Goal: Transaction & Acquisition: Purchase product/service

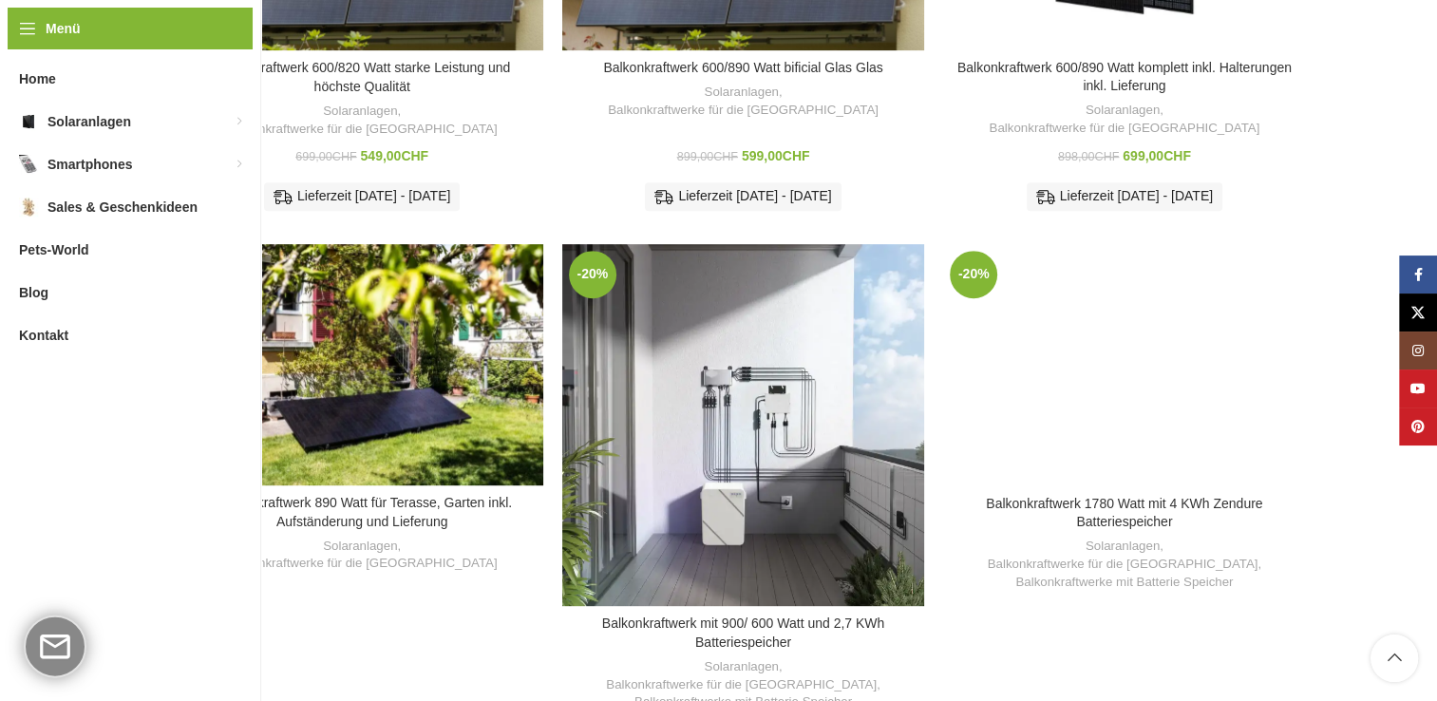
scroll to position [957, 0]
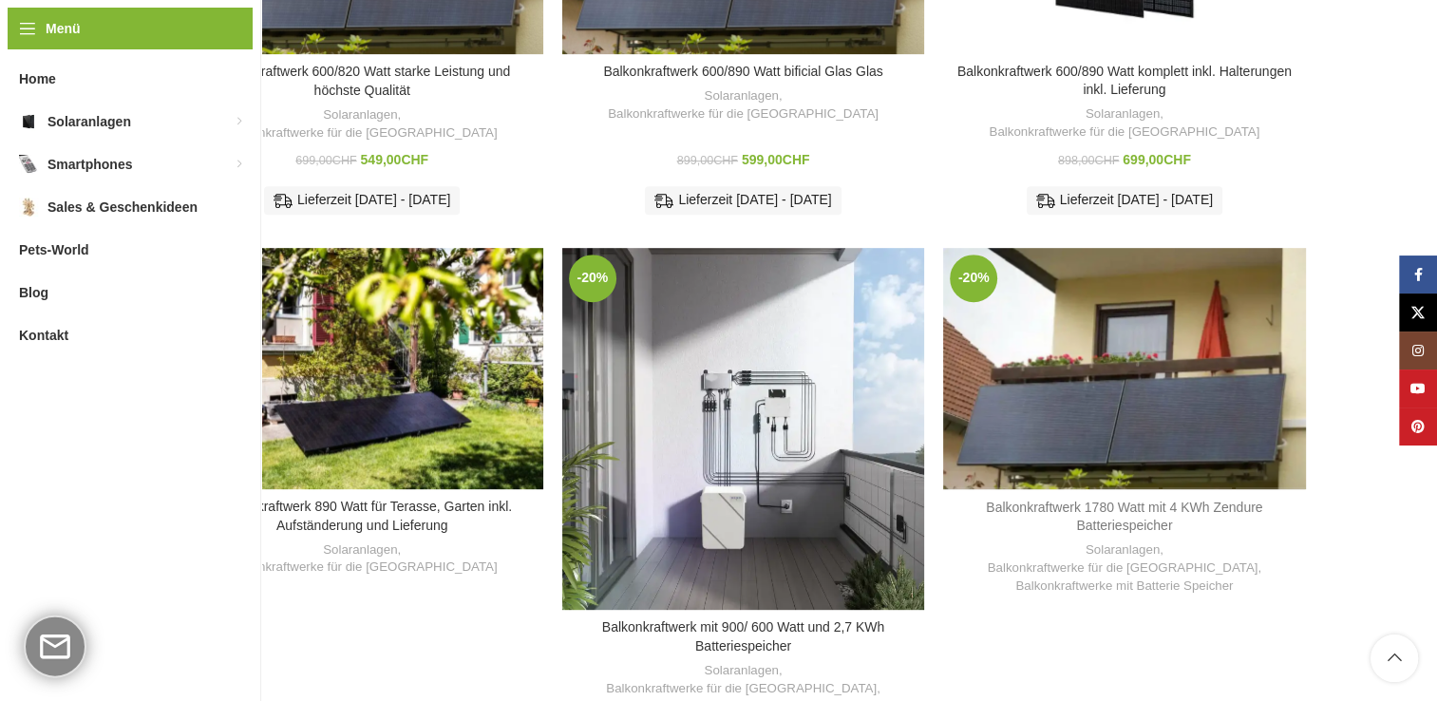
click at [1109, 500] on link "Balkonkraftwerk 1780 Watt mit 4 KWh Zendure Batteriespeicher" at bounding box center [1124, 517] width 276 height 34
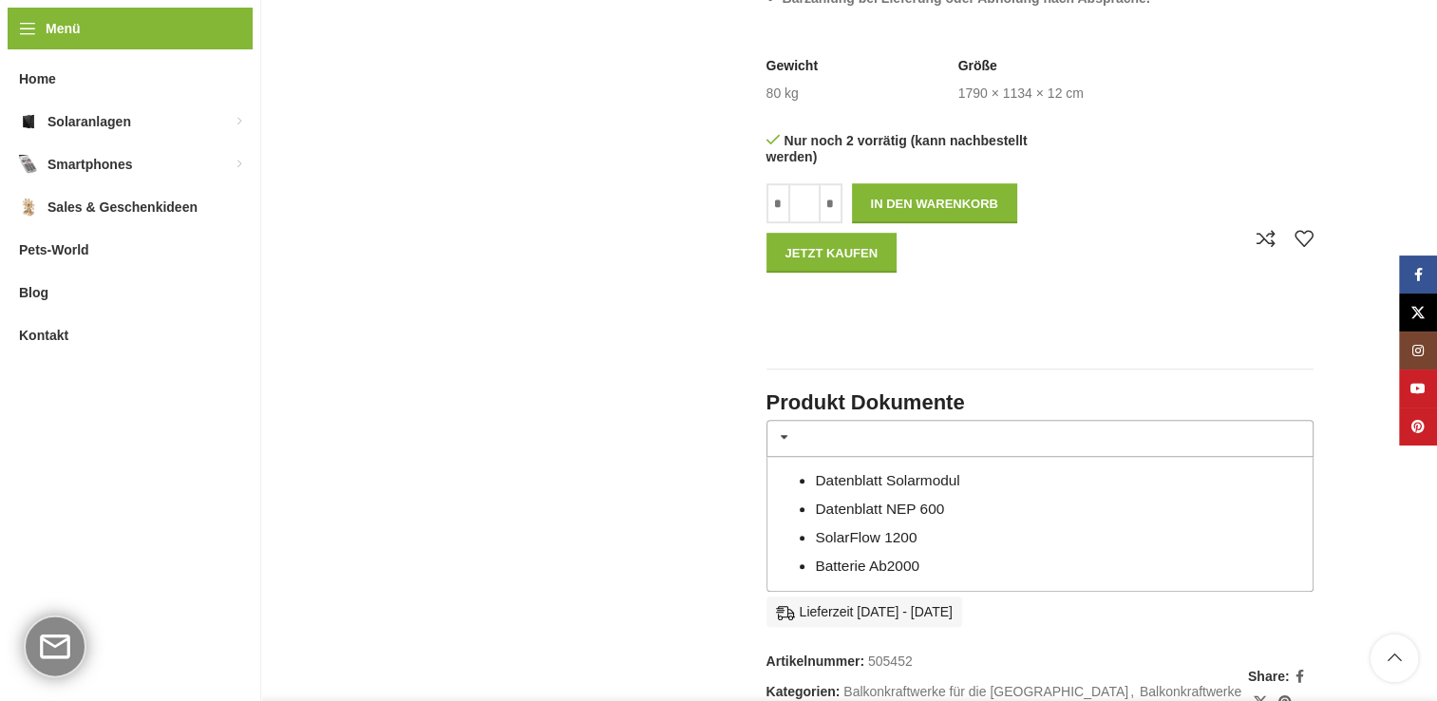
scroll to position [1165, 0]
click at [779, 430] on span at bounding box center [784, 434] width 15 height 15
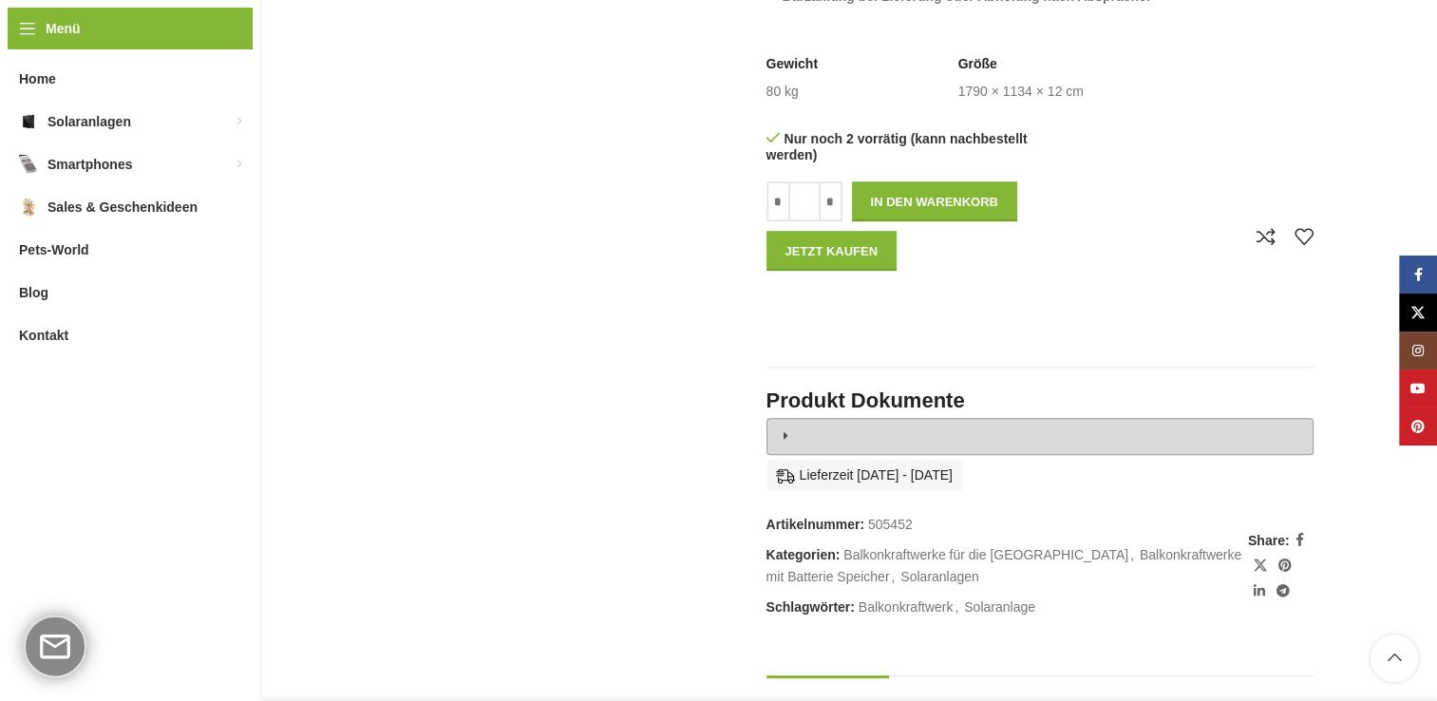
click at [779, 430] on span at bounding box center [784, 434] width 15 height 15
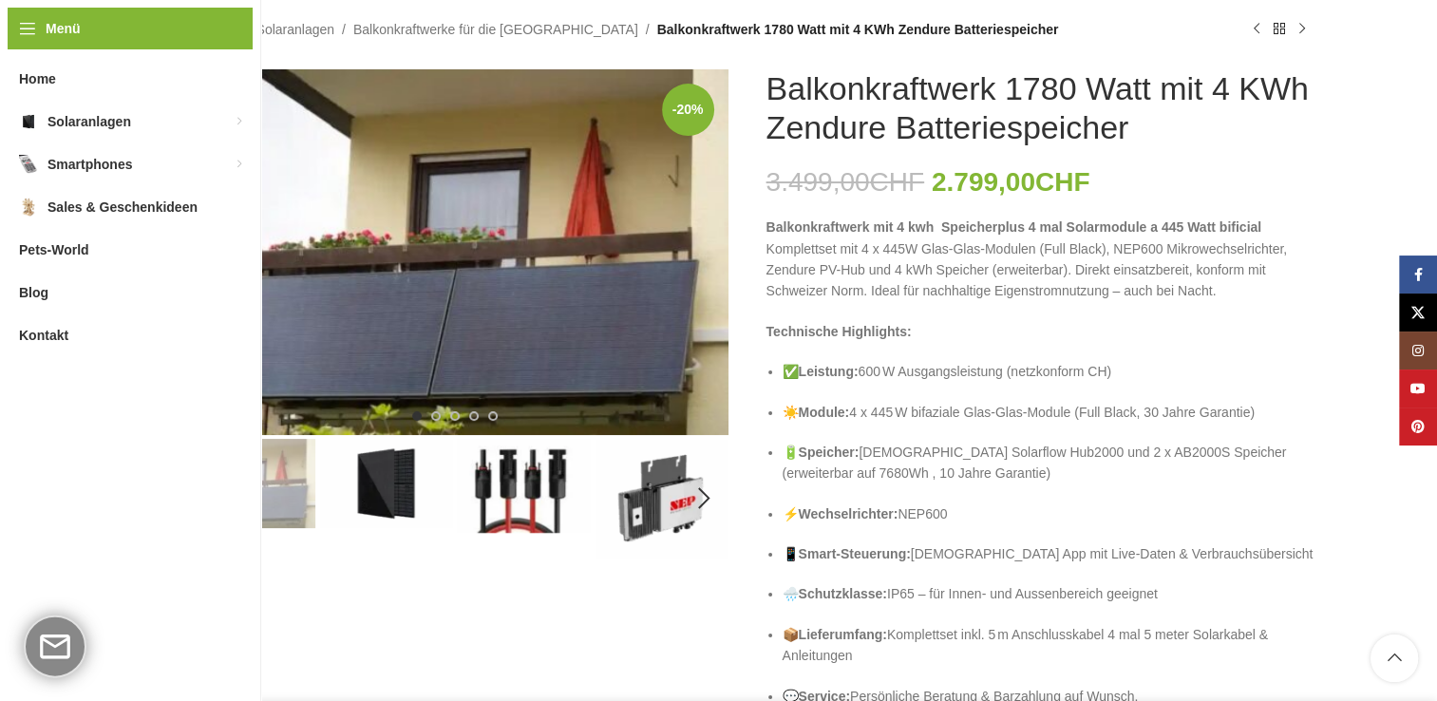
scroll to position [0, 0]
